Goal: Information Seeking & Learning: Learn about a topic

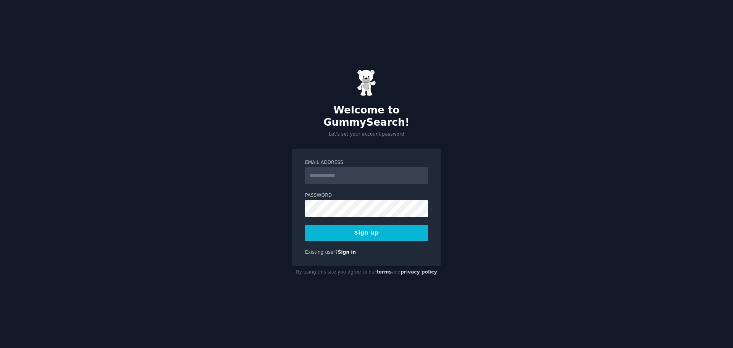
click at [338, 171] on input "Email Address" at bounding box center [366, 175] width 123 height 17
type input "**********"
click at [348, 225] on button "Sign up" at bounding box center [366, 233] width 123 height 16
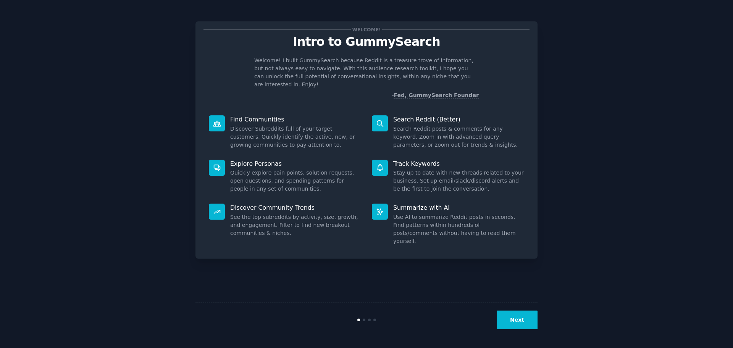
click at [518, 313] on button "Next" at bounding box center [517, 319] width 41 height 19
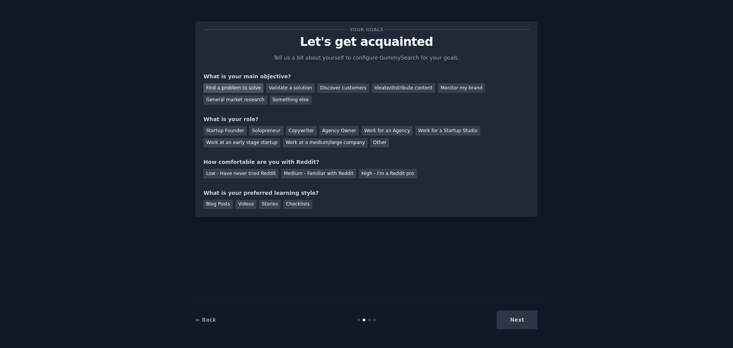
click at [240, 89] on div "Find a problem to solve" at bounding box center [233, 88] width 60 height 10
click at [280, 89] on div "Validate a solution" at bounding box center [290, 88] width 48 height 10
click at [249, 88] on div "Find a problem to solve" at bounding box center [233, 88] width 60 height 10
click at [230, 131] on div "Startup Founder" at bounding box center [224, 131] width 43 height 10
click at [255, 173] on div "Low - Have never tried Reddit" at bounding box center [240, 174] width 75 height 10
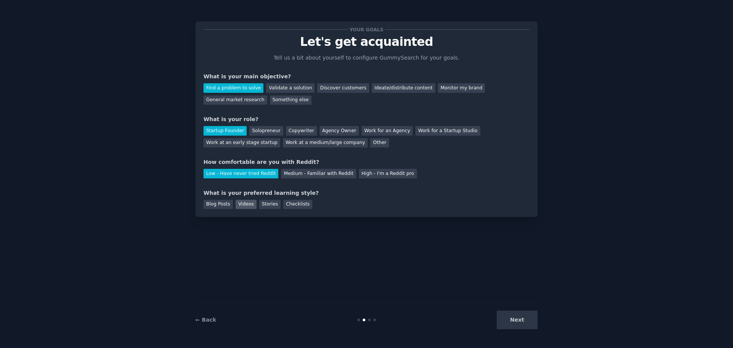
click at [239, 205] on div "Videos" at bounding box center [246, 205] width 21 height 10
click at [530, 323] on button "Next" at bounding box center [517, 319] width 41 height 19
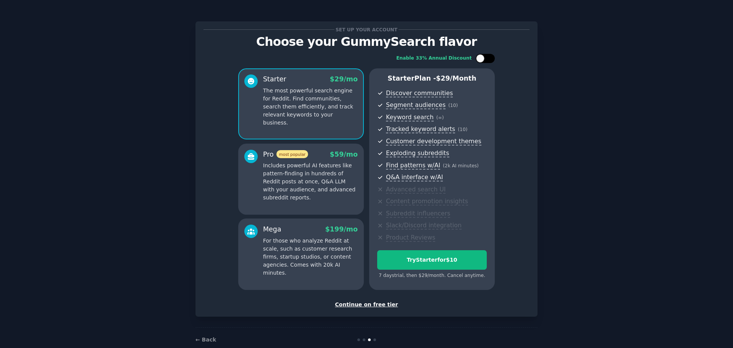
click at [480, 59] on div at bounding box center [480, 58] width 8 height 8
click at [480, 59] on icon at bounding box center [481, 58] width 4 height 4
click at [478, 59] on div at bounding box center [480, 58] width 8 height 8
click at [479, 59] on icon at bounding box center [481, 58] width 4 height 4
click at [478, 59] on div at bounding box center [480, 58] width 8 height 8
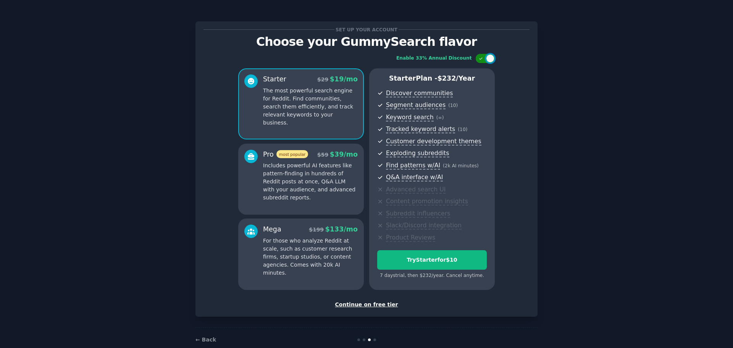
click at [479, 59] on icon at bounding box center [481, 58] width 4 height 4
checkbox input "false"
click at [368, 305] on div "Continue on free tier" at bounding box center [366, 304] width 326 height 8
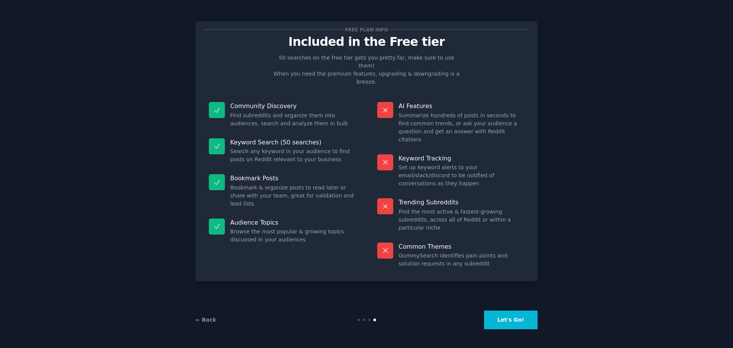
click at [512, 324] on button "Let's Go!" at bounding box center [510, 319] width 53 height 19
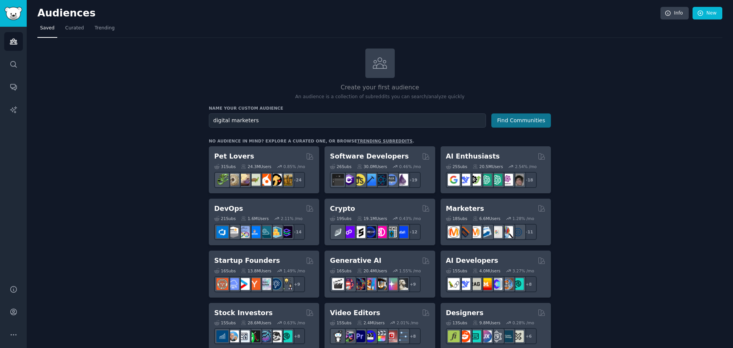
type input "digital marketers"
click at [513, 116] on button "Find Communities" at bounding box center [521, 120] width 60 height 14
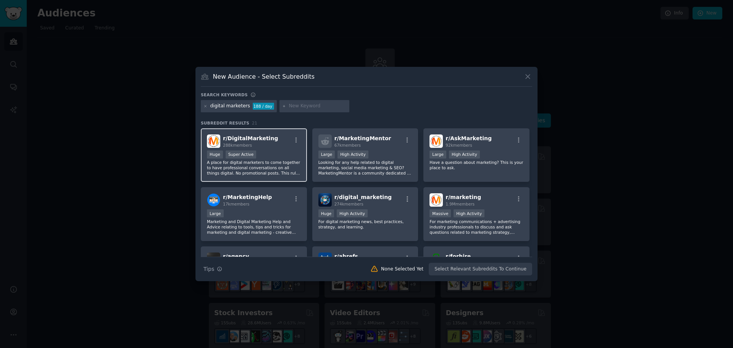
click at [266, 155] on div "Huge Super Active" at bounding box center [254, 155] width 94 height 10
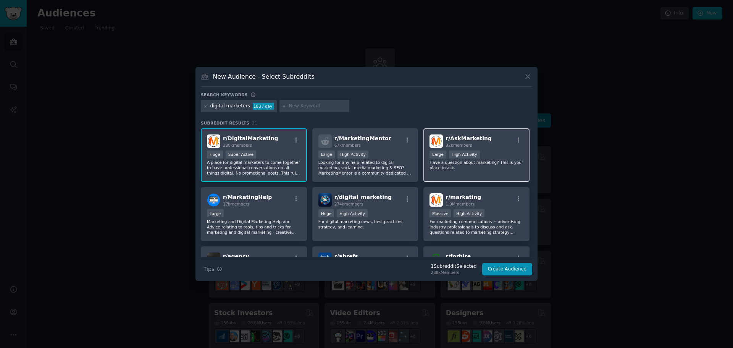
click at [489, 145] on div "r/ AskMarketing 92k members" at bounding box center [476, 140] width 94 height 13
click at [376, 154] on div "10,000 - 100,000 members Large High Activity" at bounding box center [365, 155] width 94 height 10
click at [494, 155] on div ">= 80th percentile for submissions / day Large High Activity" at bounding box center [476, 155] width 94 height 10
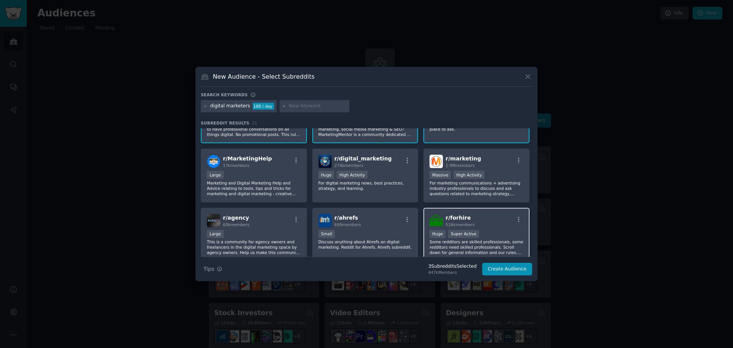
scroll to position [38, 0]
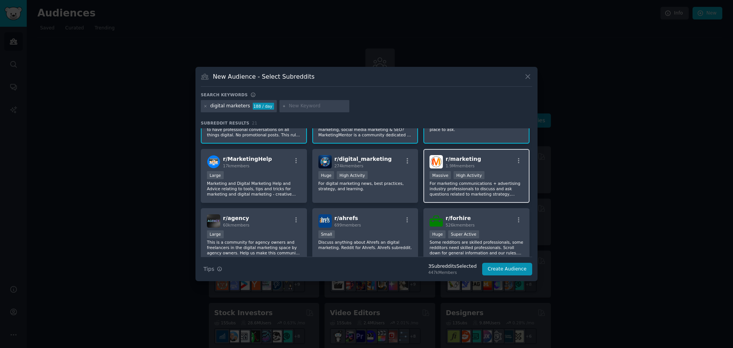
click at [503, 176] on div ">= 80th percentile for submissions / day Massive High Activity" at bounding box center [476, 176] width 94 height 10
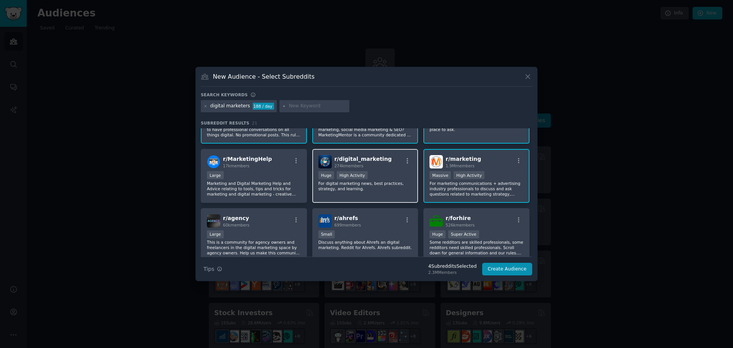
click at [384, 179] on div "Huge High Activity" at bounding box center [365, 176] width 94 height 10
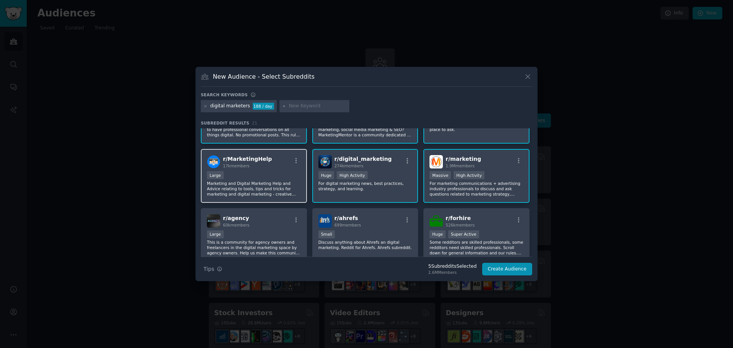
click at [275, 171] on div "Large" at bounding box center [254, 176] width 94 height 10
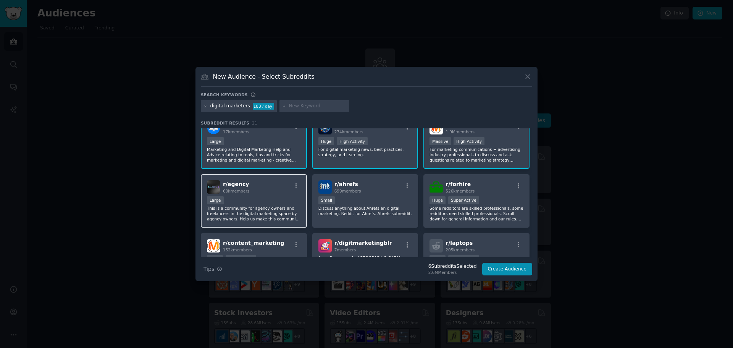
scroll to position [76, 0]
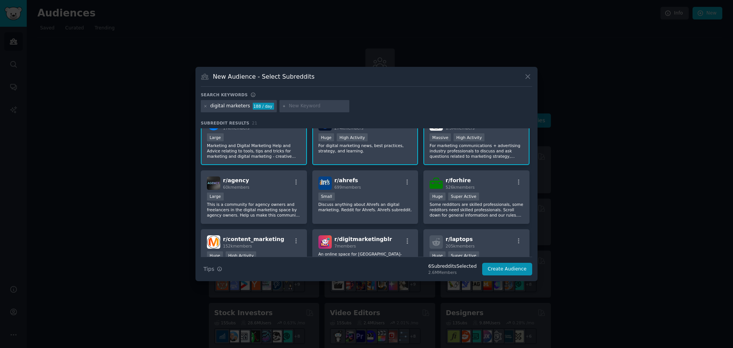
click at [295, 105] on input "text" at bounding box center [318, 106] width 58 height 7
paste input "growth hacking"
type input "growth hacking"
click at [327, 107] on input "growth hacking" at bounding box center [318, 106] width 58 height 7
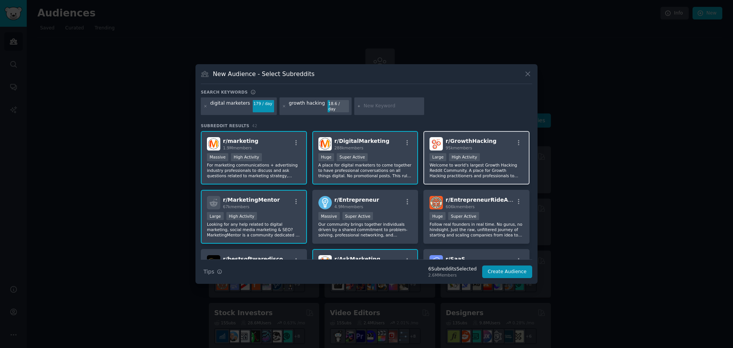
click at [490, 153] on div "Large High Activity" at bounding box center [476, 158] width 94 height 10
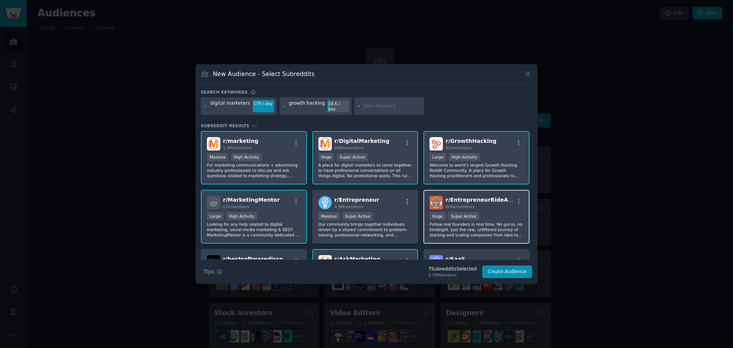
click at [500, 217] on div "Huge Super Active" at bounding box center [476, 217] width 94 height 10
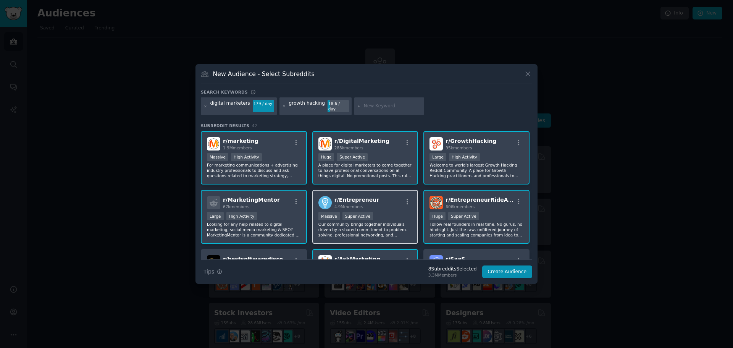
click at [371, 224] on p "Our community brings together individuals driven by a shared commitment to prob…" at bounding box center [365, 229] width 94 height 16
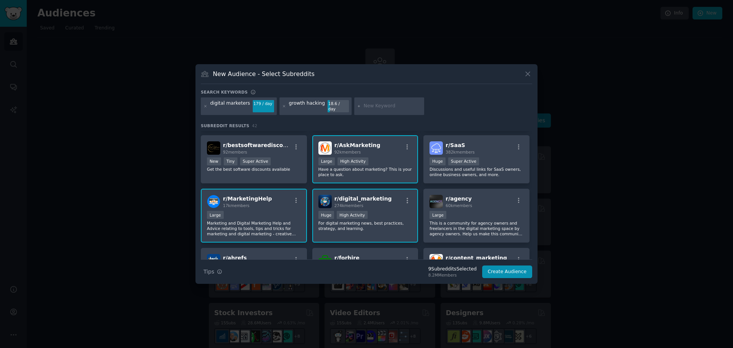
scroll to position [114, 0]
click at [483, 160] on div "Huge Super Active" at bounding box center [476, 162] width 94 height 10
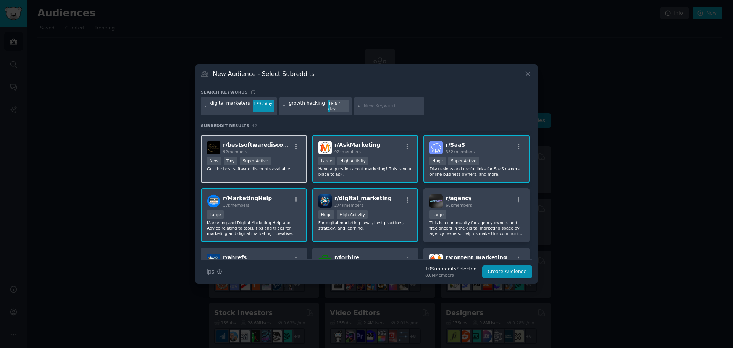
click at [276, 163] on div "New Tiny Super Active" at bounding box center [254, 162] width 94 height 10
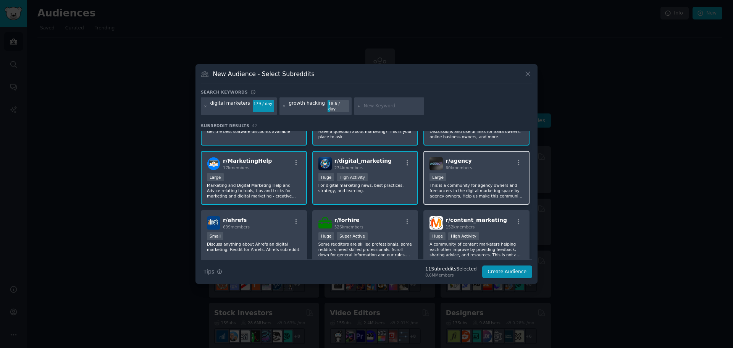
scroll to position [152, 0]
click at [483, 186] on p "This is a community for agency owners and freelancers in the digital marketing …" at bounding box center [476, 190] width 94 height 16
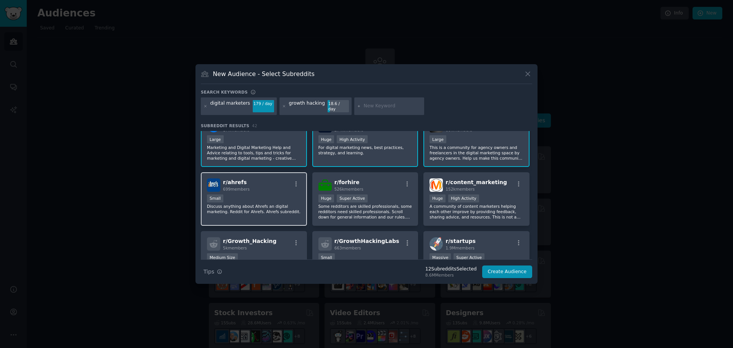
scroll to position [190, 0]
click at [264, 209] on p "Discuss anything about Ahrefs an digital marketing. Reddit for Ahrefs. Ahrefs s…" at bounding box center [254, 208] width 94 height 11
click at [268, 204] on p "Discuss anything about Ahrefs an digital marketing. Reddit for Ahrefs. Ahrefs s…" at bounding box center [254, 208] width 94 height 11
click at [363, 105] on input "text" at bounding box center [392, 106] width 58 height 7
paste input "marketing automation"
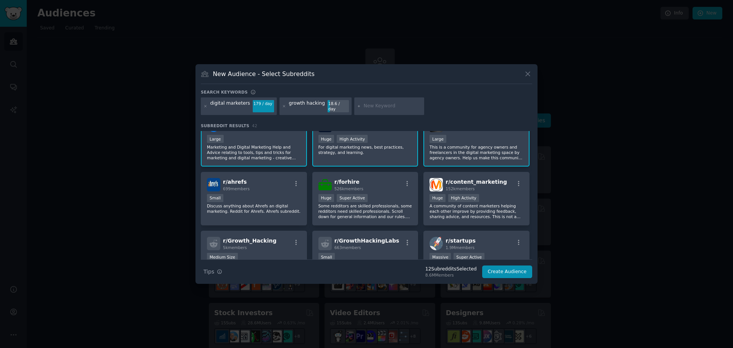
type input "marketing automation"
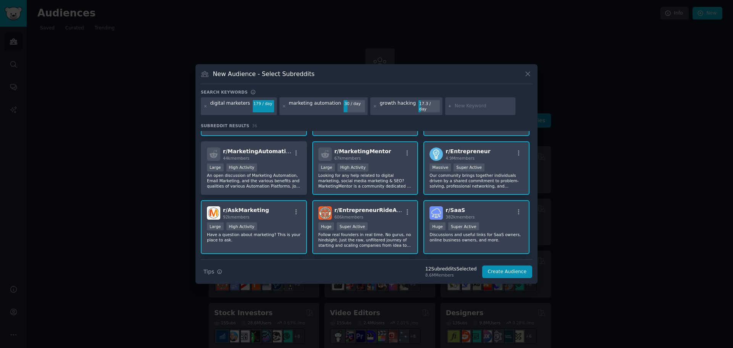
scroll to position [107, 0]
click at [267, 175] on p "An open discussion of Marketing Automation, Email Marketing, and the various be…" at bounding box center [254, 181] width 94 height 16
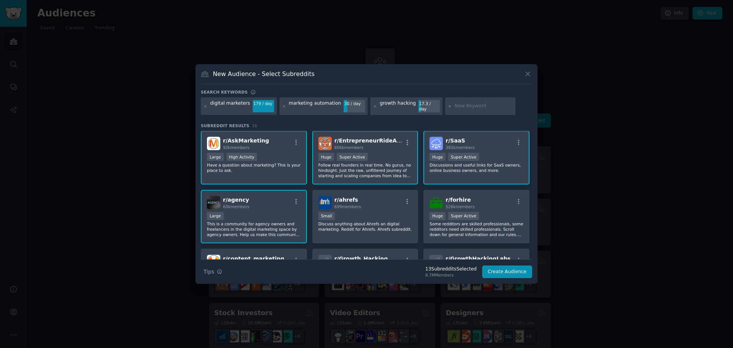
scroll to position [183, 0]
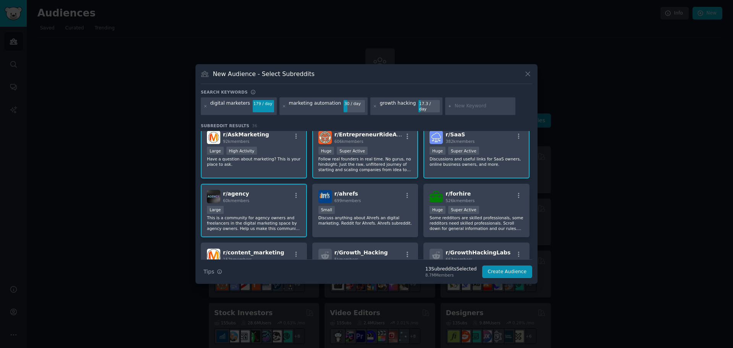
click at [461, 102] on div at bounding box center [480, 106] width 70 height 18
click at [459, 106] on input "text" at bounding box center [484, 106] width 58 height 7
paste input "performance marketing"
type input "performance marketing"
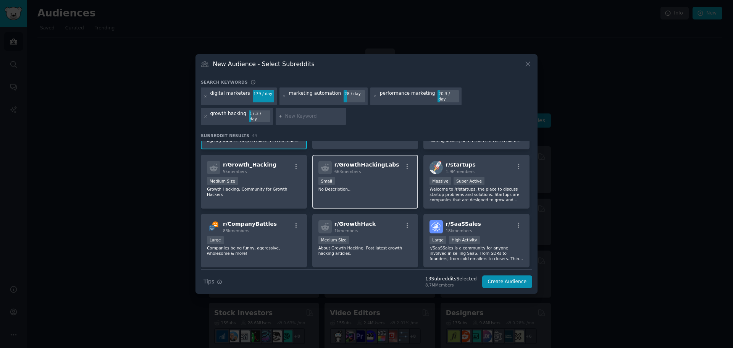
scroll to position [342, 0]
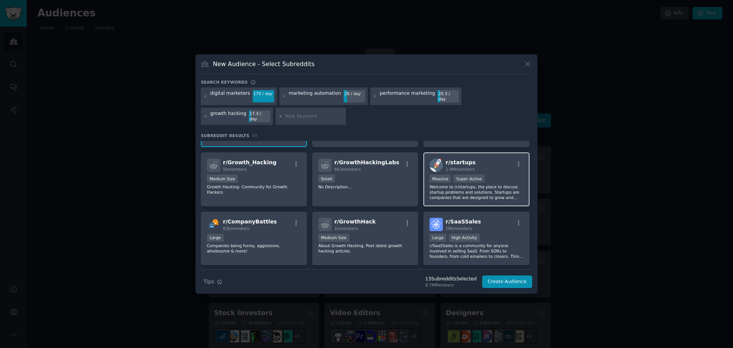
click at [490, 184] on p "Welcome to /r/startups, the place to discuss startup problems and solutions. St…" at bounding box center [476, 192] width 94 height 16
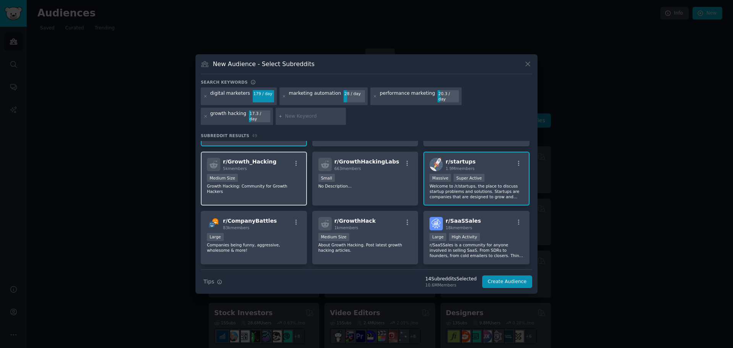
scroll to position [343, 0]
click at [260, 178] on div "Medium Size Growth Hacking: Community for Growth Hackers" at bounding box center [254, 184] width 94 height 20
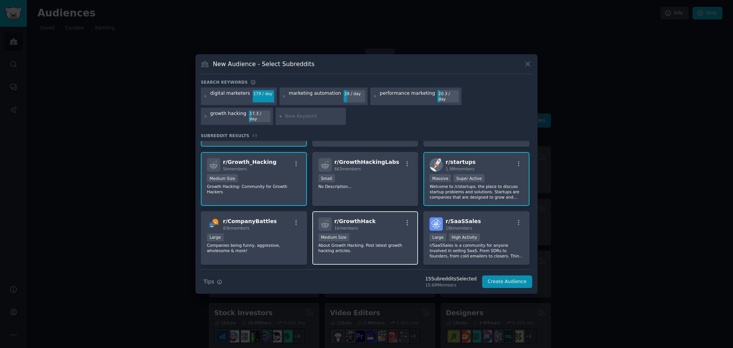
click at [379, 242] on p "About Growth Hacking. Post latest growth hacking articles." at bounding box center [365, 247] width 94 height 11
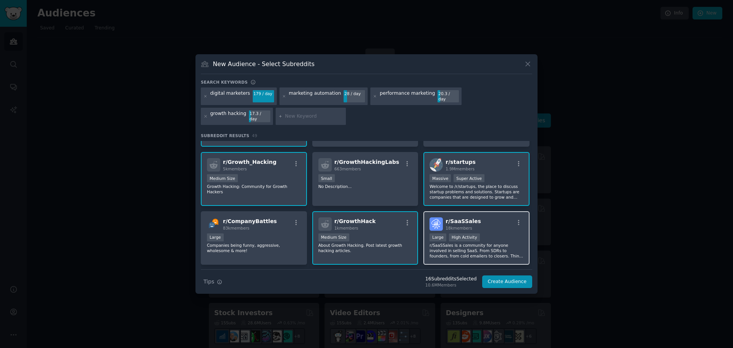
click at [503, 242] on p "r/SaaSSales is a community for anyone involved in selling SaaS. From SDRs to fo…" at bounding box center [476, 250] width 94 height 16
click at [285, 113] on input "text" at bounding box center [314, 116] width 58 height 7
paste input "sales funnel"
type input "sales funnel"
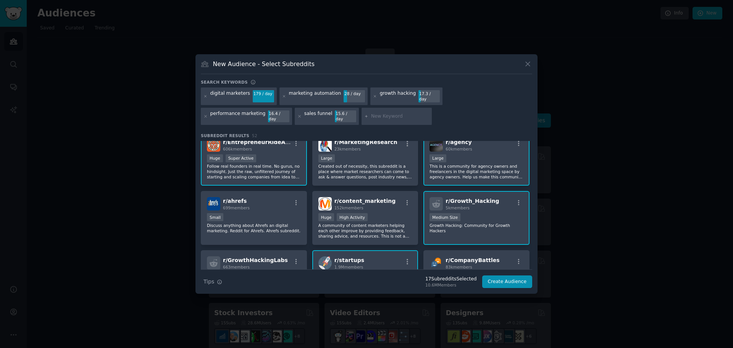
scroll to position [304, 0]
click at [359, 163] on p "Created out of necessity, this subreddit is a place where market researchers ca…" at bounding box center [365, 171] width 94 height 16
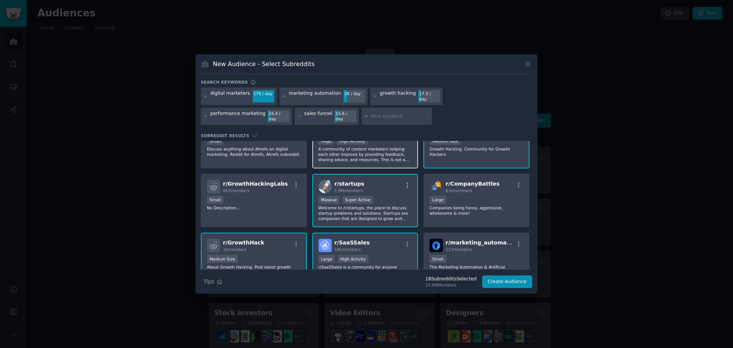
scroll to position [381, 0]
click at [474, 212] on div "r/ CompanyBattles 83k members 10,000 - 100,000 members Large Companies being fu…" at bounding box center [476, 200] width 106 height 54
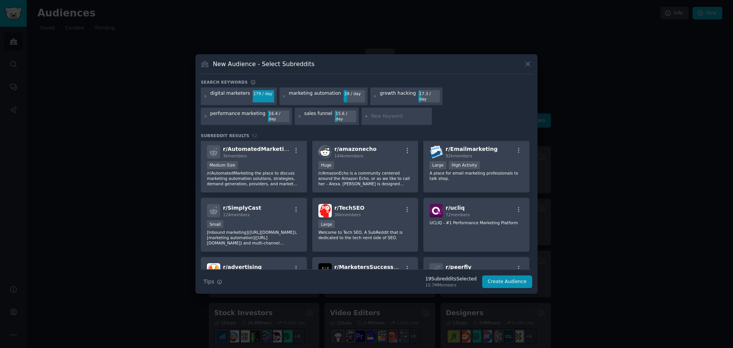
scroll to position [533, 0]
click at [371, 114] on input "text" at bounding box center [400, 116] width 58 height 7
paste input "lead generation"
type input "lead generation"
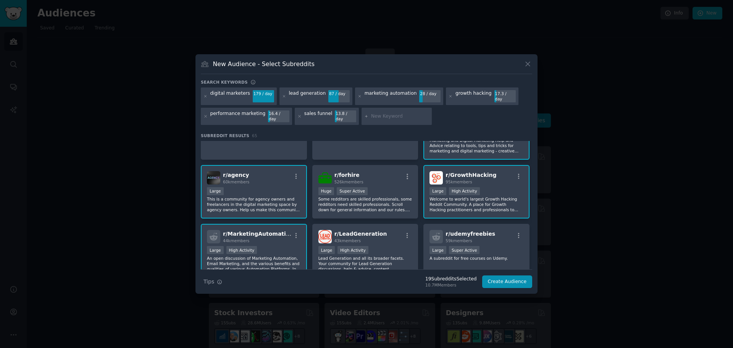
scroll to position [153, 0]
click at [393, 236] on div "r/ LeadGeneration 43k members" at bounding box center [365, 236] width 94 height 13
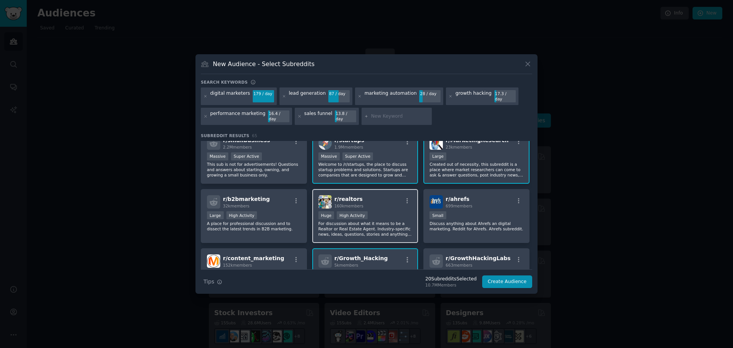
scroll to position [419, 0]
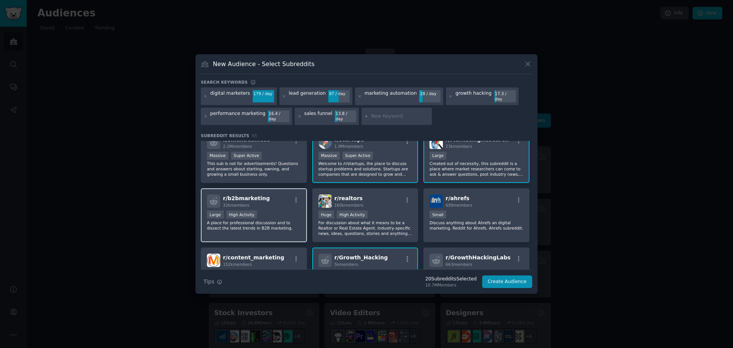
click at [287, 220] on p "A place for professional discussion and to dissect the latest trends in B2B mar…" at bounding box center [254, 225] width 94 height 11
click at [371, 116] on input "text" at bounding box center [400, 116] width 58 height 7
paste input "NoCode"
type input "NoCode"
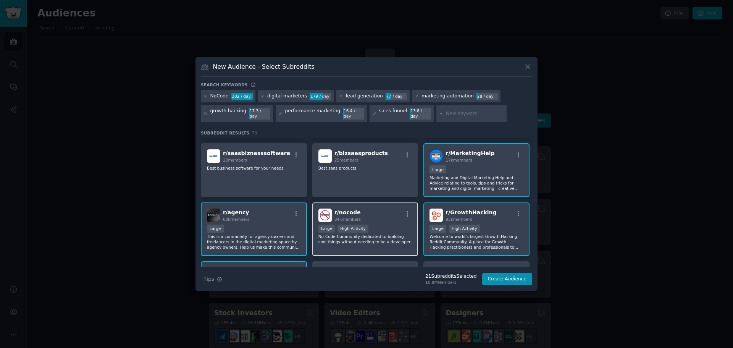
scroll to position [113, 0]
click at [379, 224] on div "Large High Activity" at bounding box center [365, 229] width 94 height 10
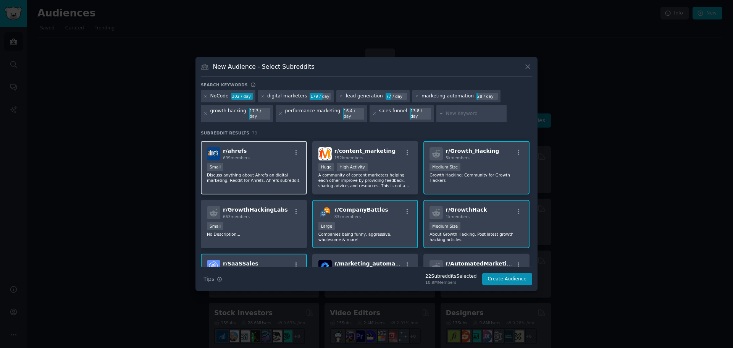
scroll to position [533, 0]
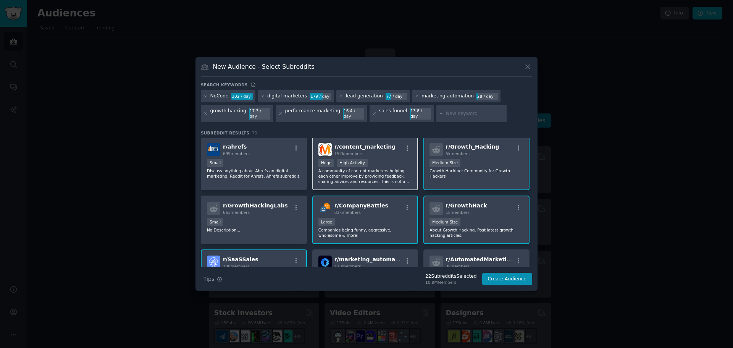
click at [381, 165] on div "Huge High Activity" at bounding box center [365, 164] width 94 height 10
click at [289, 215] on div "r/ GrowthHackingLabs 663 members Small No Description..." at bounding box center [254, 219] width 106 height 48
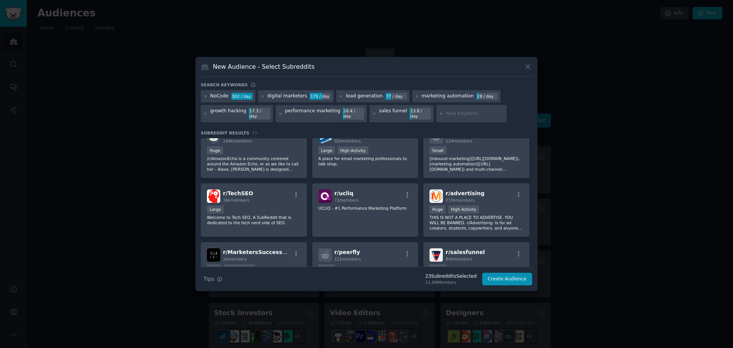
scroll to position [720, 0]
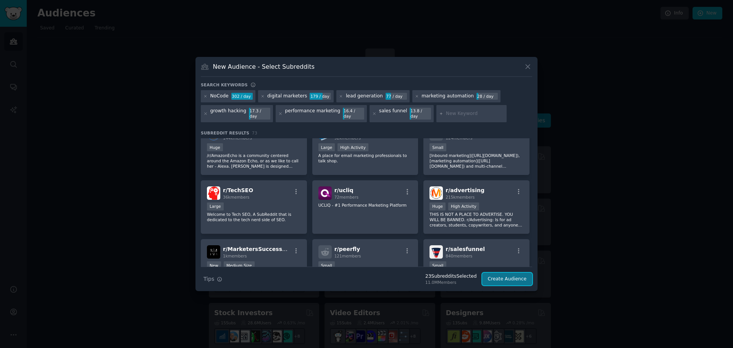
click at [515, 274] on button "Create Audience" at bounding box center [507, 279] width 50 height 13
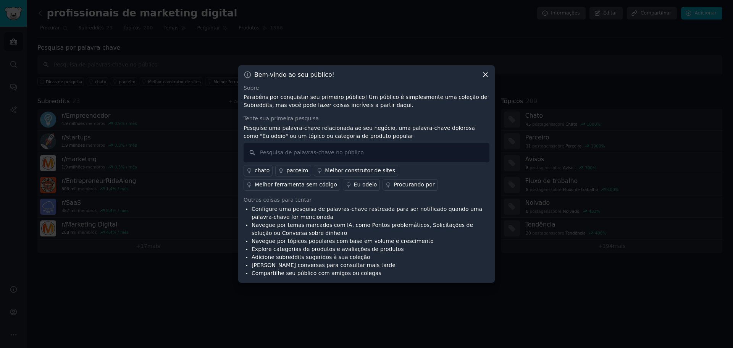
click at [343, 189] on link "Eu odeio" at bounding box center [361, 184] width 37 height 11
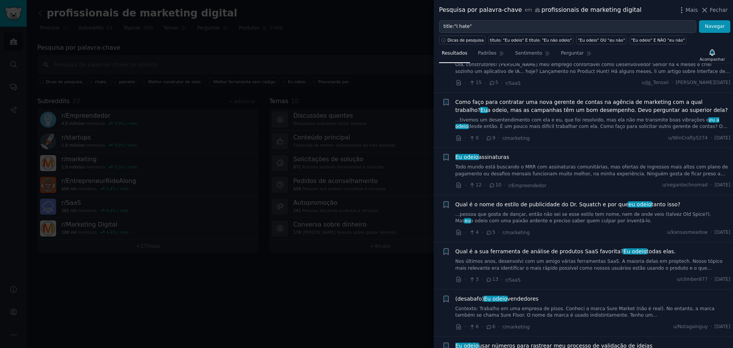
scroll to position [1556, 0]
click at [536, 248] on font "Qual é a sua ferramenta de análise de produtos SaaS favorita?" at bounding box center [539, 251] width 168 height 6
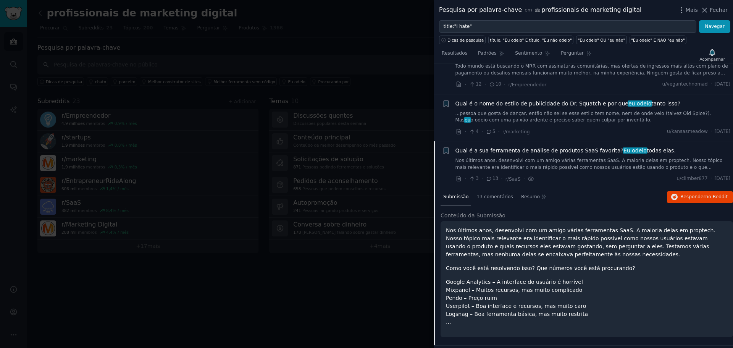
scroll to position [1697, 0]
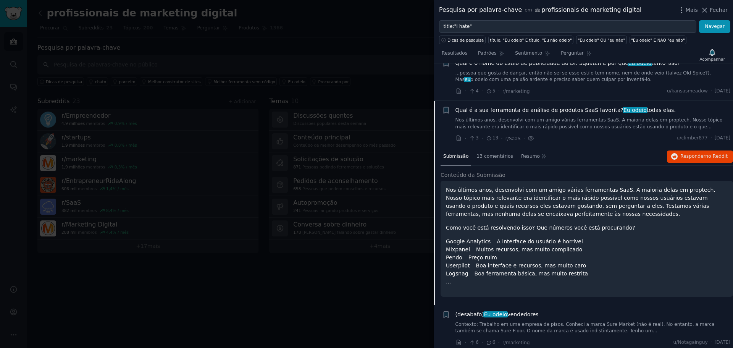
click at [546, 107] on font "Qual é a sua ferramenta de análise de produtos SaaS favorita?" at bounding box center [539, 110] width 168 height 6
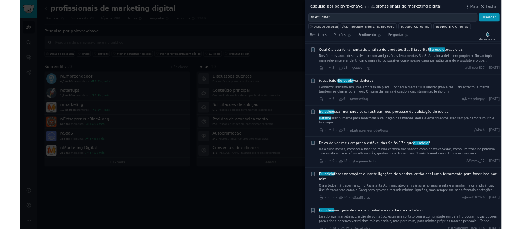
scroll to position [1735, 0]
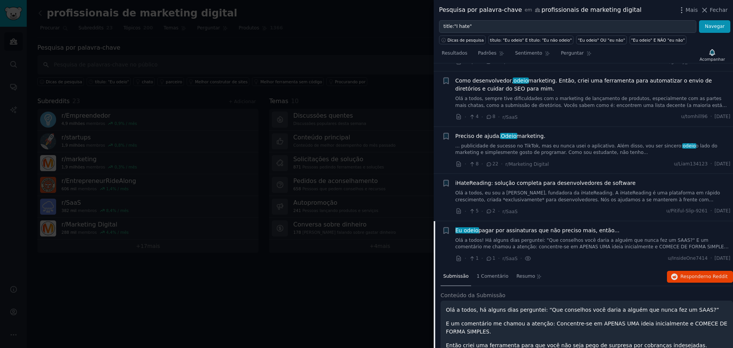
scroll to position [838, 0]
drag, startPoint x: 568, startPoint y: 172, endPoint x: 443, endPoint y: 11, distance: 203.3
drag, startPoint x: 443, startPoint y: 11, endPoint x: 590, endPoint y: 10, distance: 147.0
click at [590, 10] on font "profissionais de marketing digital" at bounding box center [591, 9] width 100 height 7
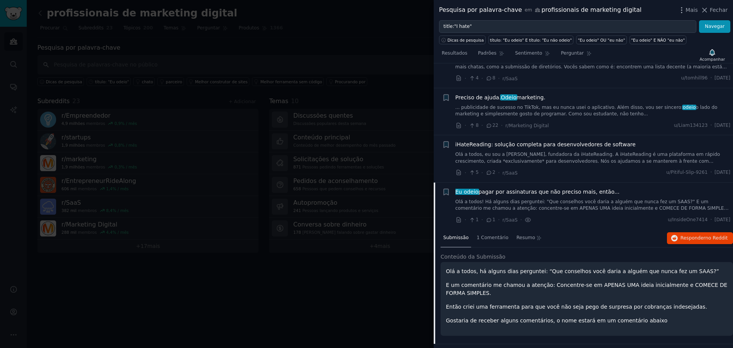
scroll to position [876, 0]
click at [532, 199] on font "Olá a todos! Há alguns dias perguntei: "Que conselhos você daria a alguém que n…" at bounding box center [591, 208] width 273 height 19
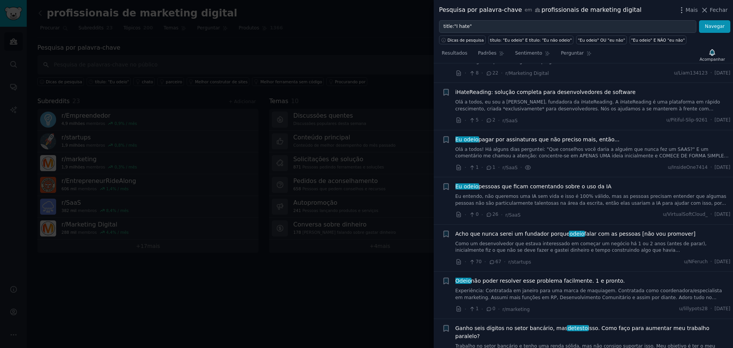
scroll to position [928, 0]
click at [586, 136] on div "Eu odeio pagar por assinaturas que não preciso mais, então... Olá a todos! Há a…" at bounding box center [592, 148] width 275 height 24
click at [584, 137] on font "pagar por assinaturas que não preciso mais, então..." at bounding box center [548, 140] width 141 height 6
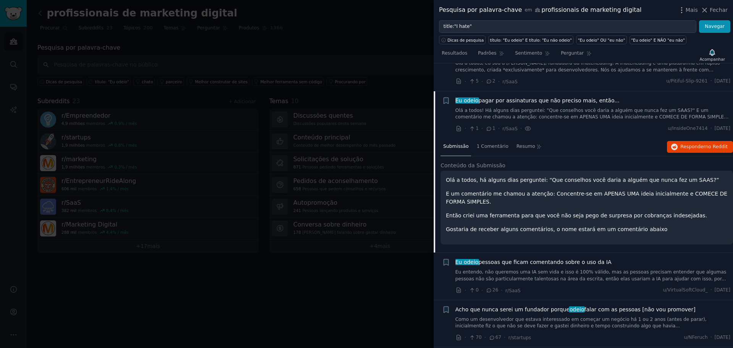
scroll to position [967, 0]
click at [487, 144] on font "1 Comentário" at bounding box center [492, 146] width 32 height 5
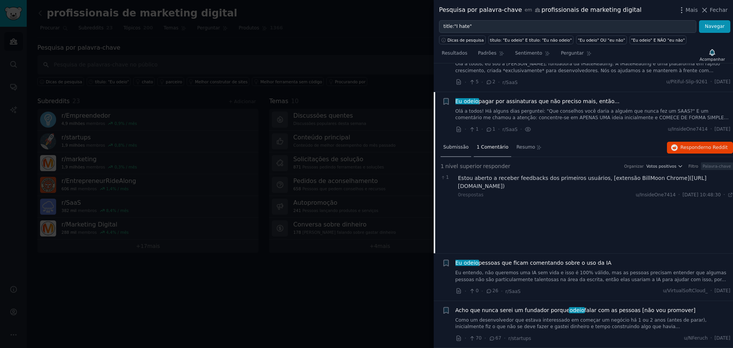
click at [452, 144] on font "Submissão" at bounding box center [455, 146] width 25 height 5
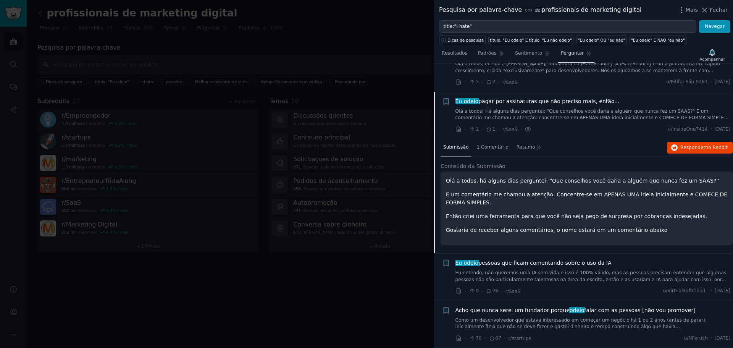
click at [558, 63] on link "Perguntar" at bounding box center [576, 55] width 36 height 16
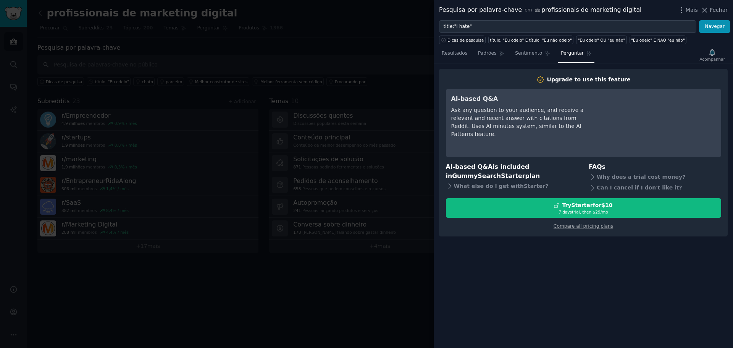
click at [550, 70] on div "Upgrade to use this feature AI-based Q&A Ask any question to your audience, and…" at bounding box center [583, 153] width 289 height 168
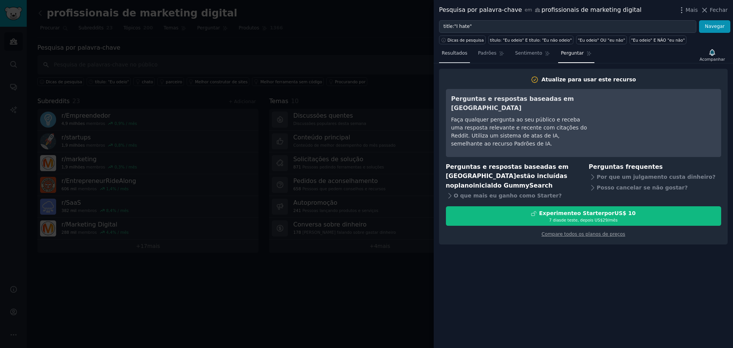
click at [463, 54] on font "Resultados" at bounding box center [455, 52] width 26 height 5
